Goal: Information Seeking & Learning: Learn about a topic

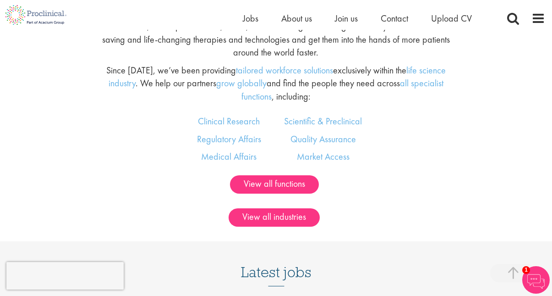
scroll to position [531, 0]
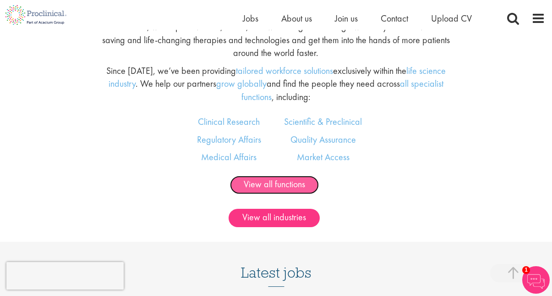
click at [290, 187] on link "View all functions" at bounding box center [274, 185] width 89 height 18
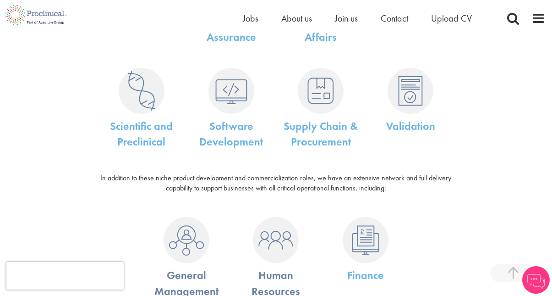
scroll to position [543, 0]
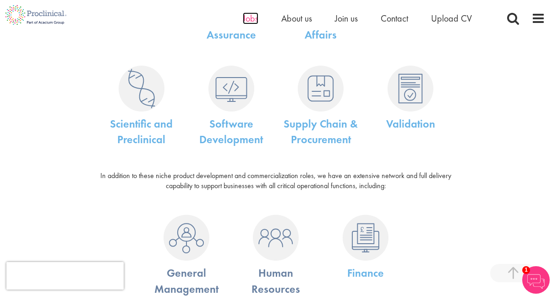
click at [248, 18] on span "Jobs" at bounding box center [251, 18] width 16 height 12
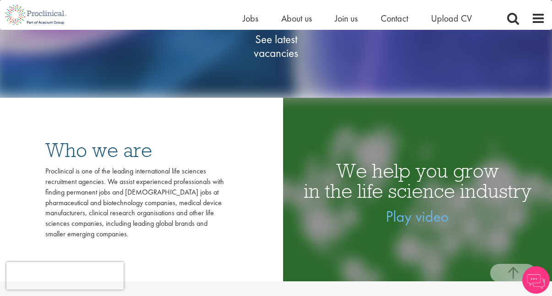
scroll to position [173, 0]
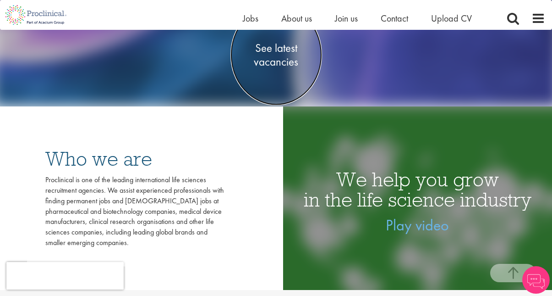
click at [274, 63] on span "See latest vacancies" at bounding box center [277, 55] width 92 height 28
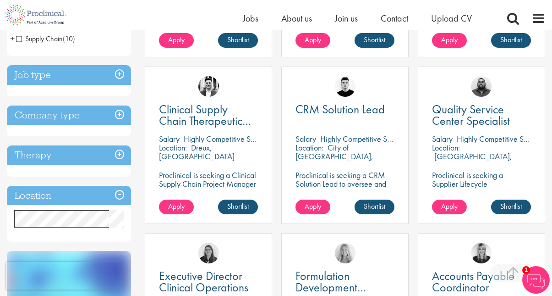
scroll to position [300, 0]
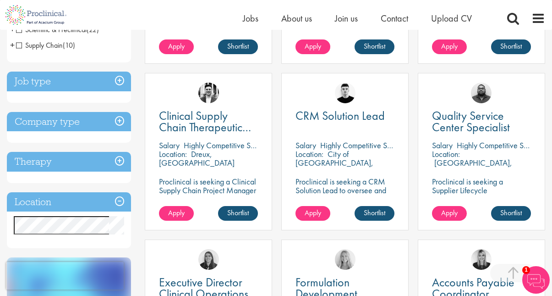
click at [121, 80] on h3 "Job type" at bounding box center [69, 82] width 124 height 20
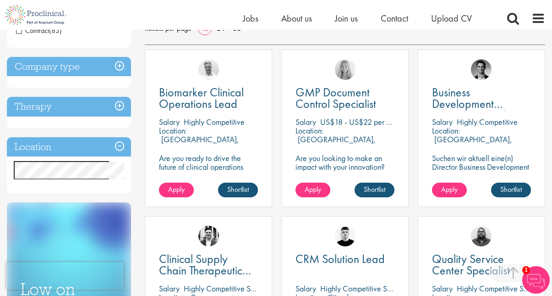
scroll to position [181, 0]
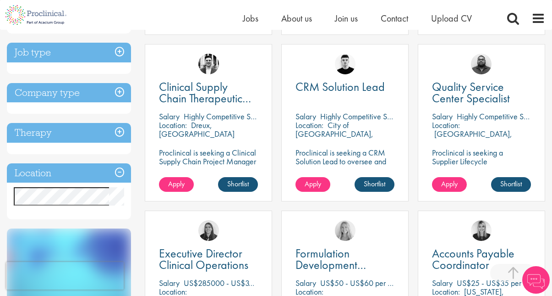
scroll to position [337, 0]
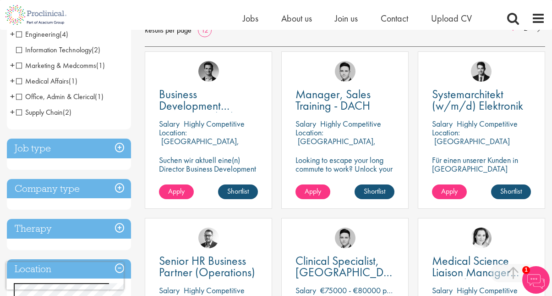
scroll to position [131, 0]
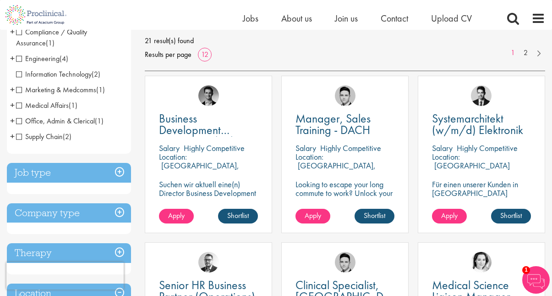
click at [20, 105] on span "Medical Affairs" at bounding box center [42, 105] width 53 height 10
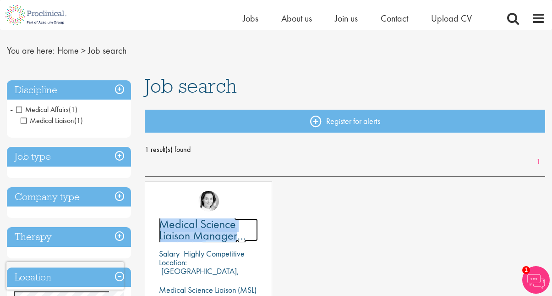
scroll to position [22, 0]
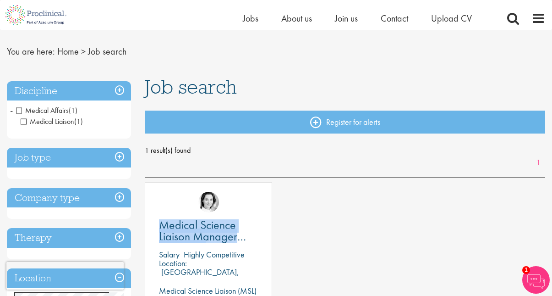
click at [21, 110] on span "Medical Affairs" at bounding box center [42, 110] width 53 height 10
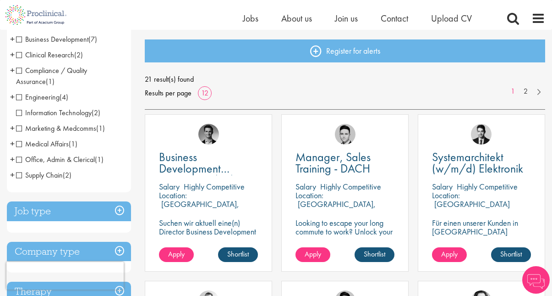
scroll to position [92, 0]
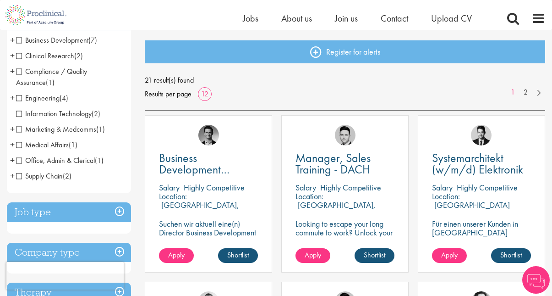
click at [23, 127] on span "Marketing & Medcomms" at bounding box center [56, 129] width 80 height 10
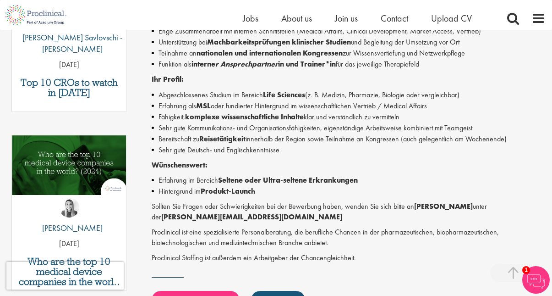
scroll to position [378, 0]
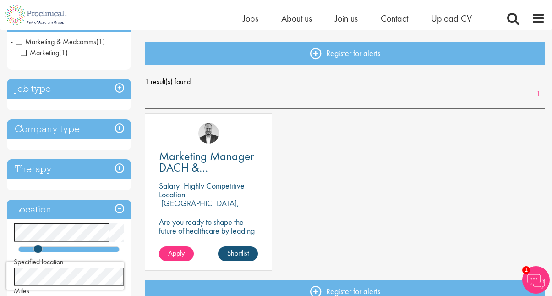
scroll to position [44, 0]
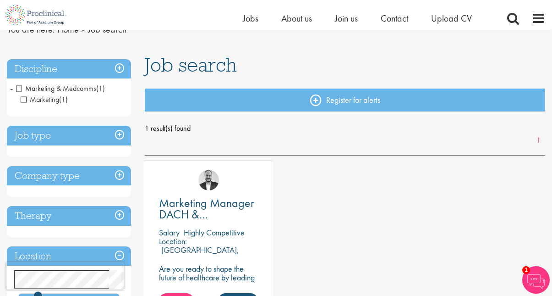
click at [19, 88] on span "Marketing & Medcomms" at bounding box center [56, 88] width 80 height 10
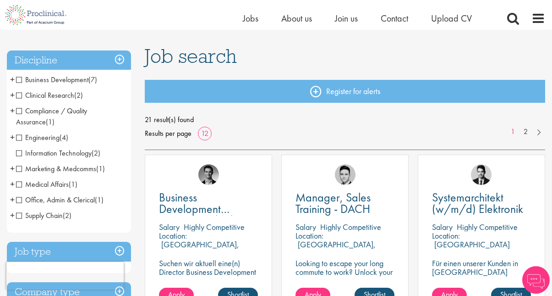
scroll to position [55, 0]
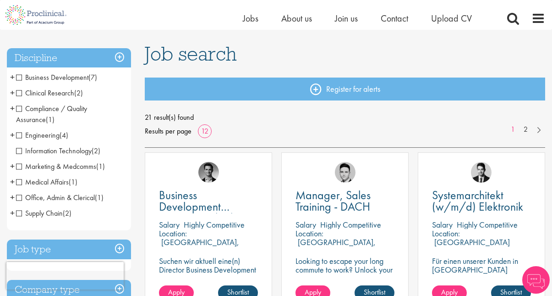
click at [16, 110] on span "Compliance / Quality Assurance" at bounding box center [51, 114] width 71 height 21
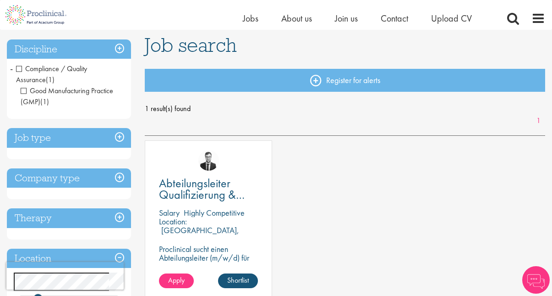
scroll to position [66, 0]
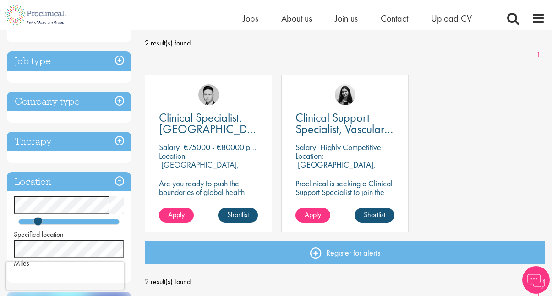
scroll to position [132, 0]
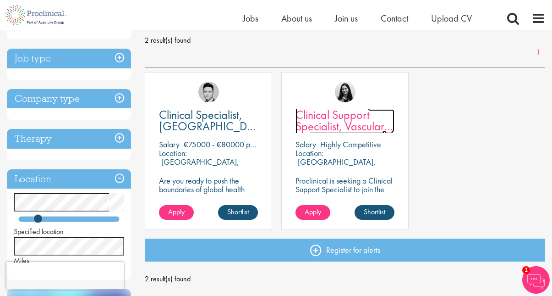
click at [344, 126] on span "Clinical Support Specialist, Vascular PVI" at bounding box center [345, 126] width 98 height 39
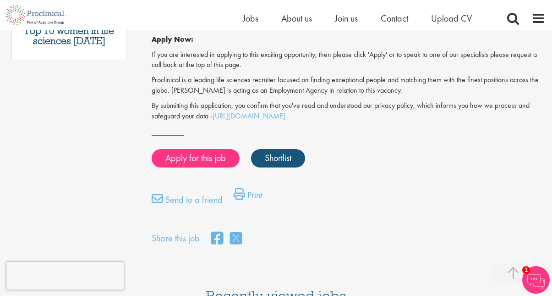
scroll to position [590, 0]
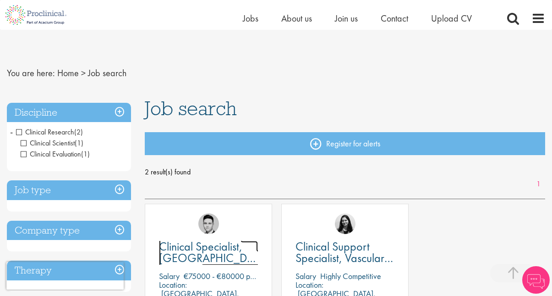
click at [198, 238] on span "Clinical Specialist, [GEOGRAPHIC_DATA] - Cardiac" at bounding box center [214, 257] width 110 height 39
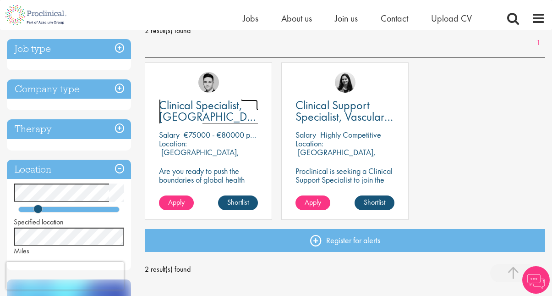
scroll to position [141, 0]
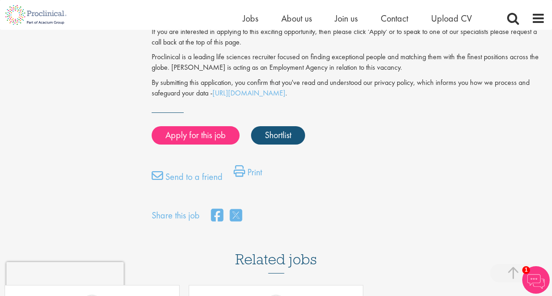
scroll to position [699, 0]
